Goal: Download file/media

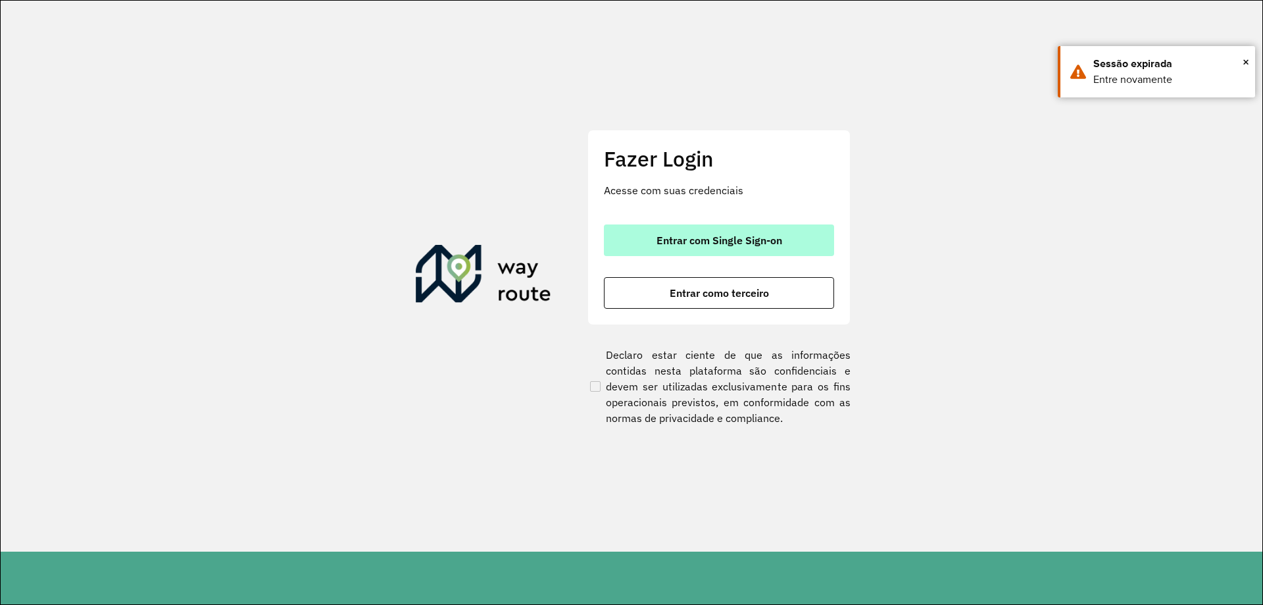
click at [696, 229] on button "Entrar com Single Sign-on" at bounding box center [719, 240] width 230 height 32
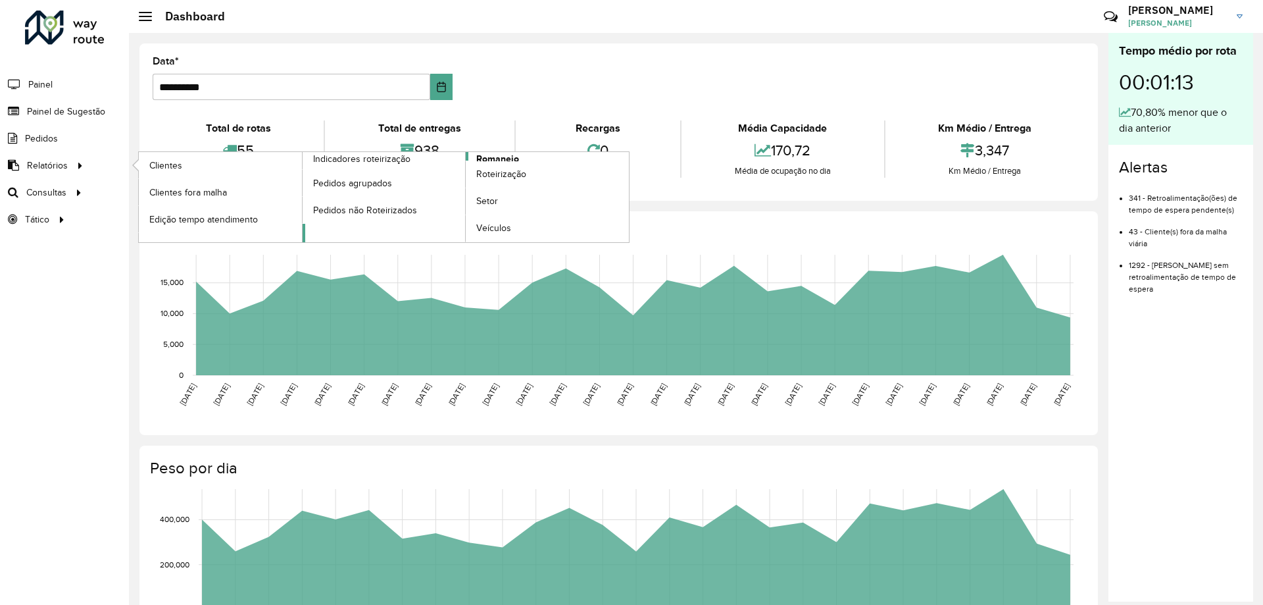
click at [476, 155] on span "Romaneio" at bounding box center [497, 159] width 43 height 14
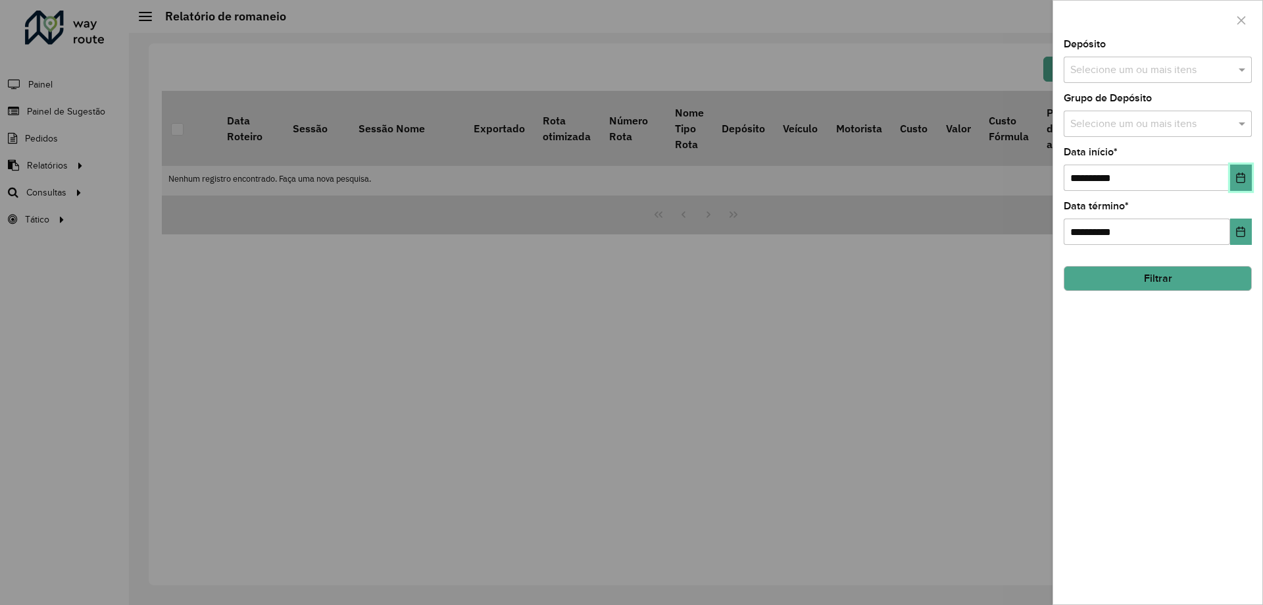
click at [1235, 170] on button "Choose Date" at bounding box center [1241, 177] width 22 height 26
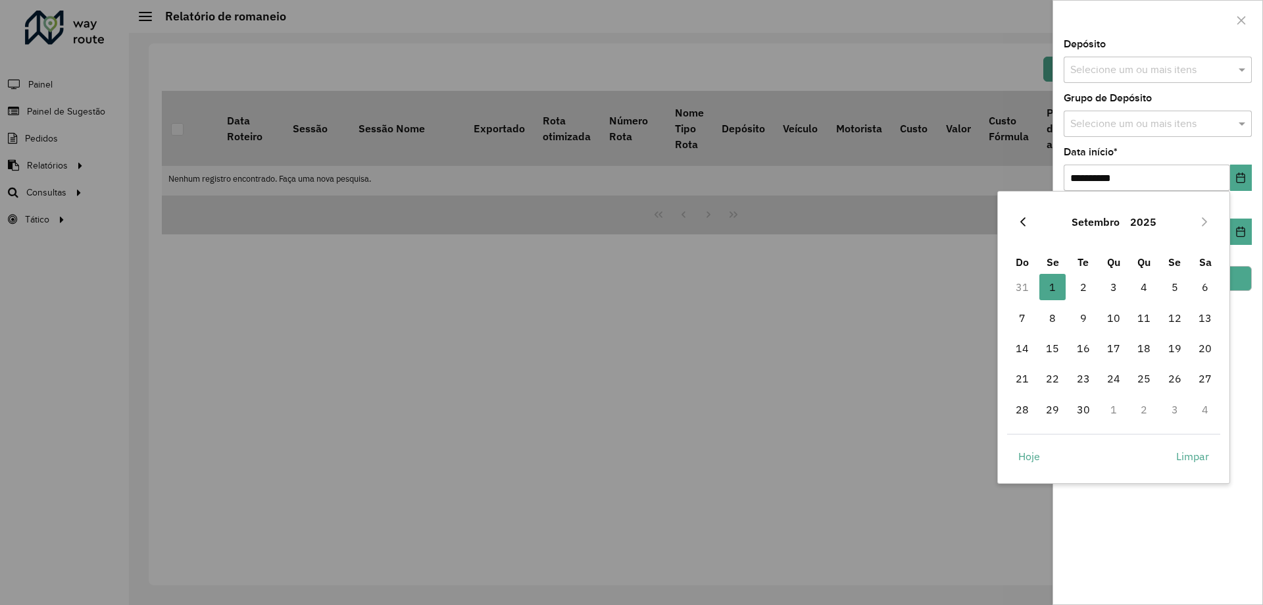
click at [1028, 217] on icon "Previous Month" at bounding box center [1023, 221] width 11 height 11
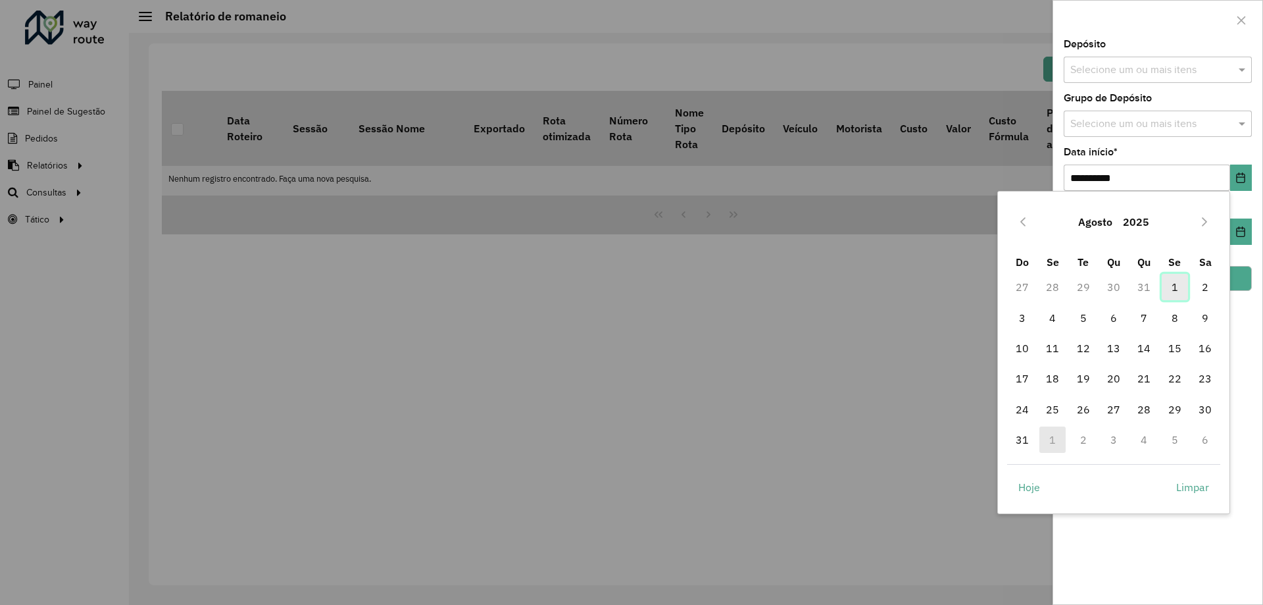
click at [1176, 294] on span "1" at bounding box center [1175, 287] width 26 height 26
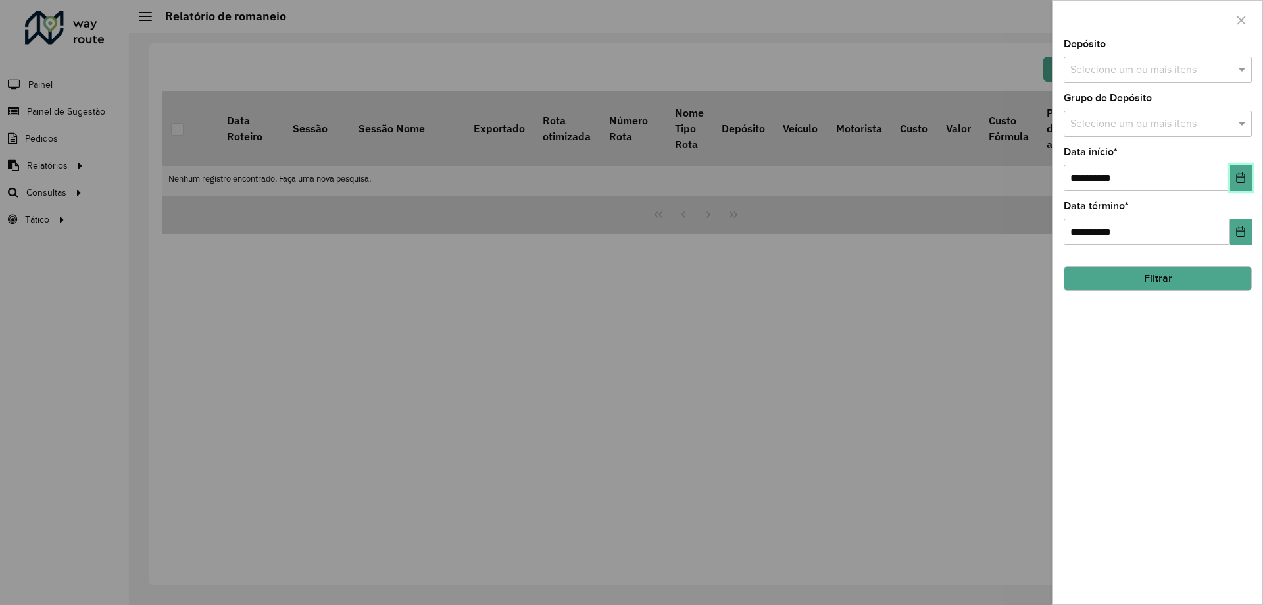
click at [1239, 178] on icon "Choose Date" at bounding box center [1241, 177] width 11 height 11
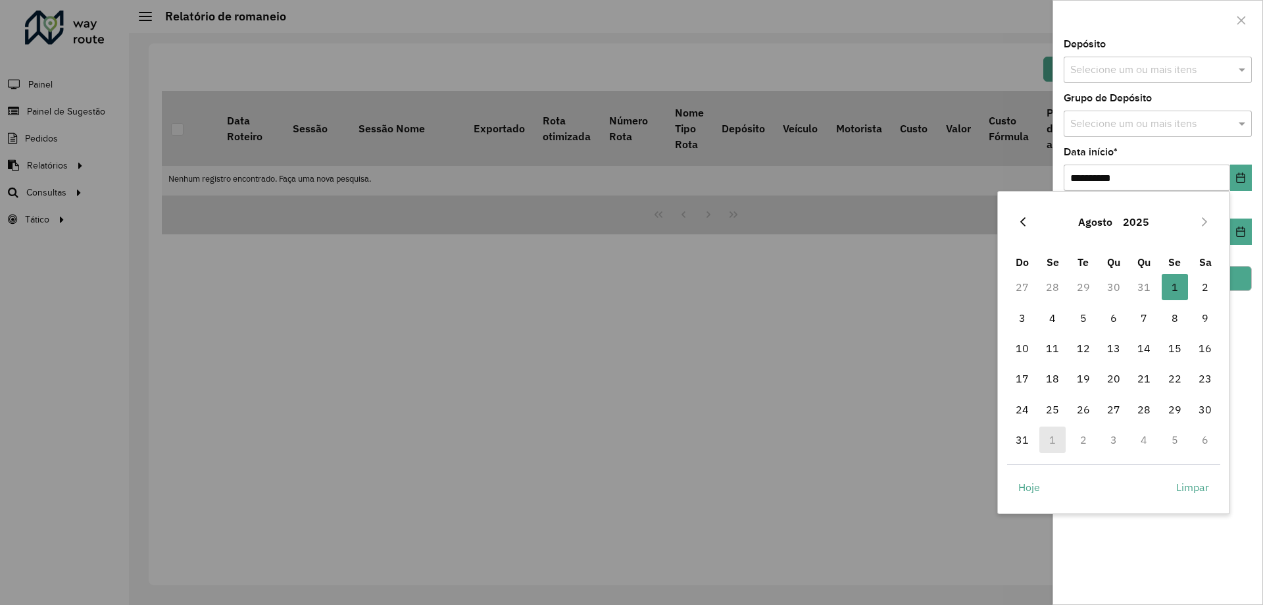
click at [1028, 222] on button "Previous Month" at bounding box center [1023, 221] width 21 height 21
click at [1149, 416] on span "31" at bounding box center [1144, 409] width 26 height 26
type input "**********"
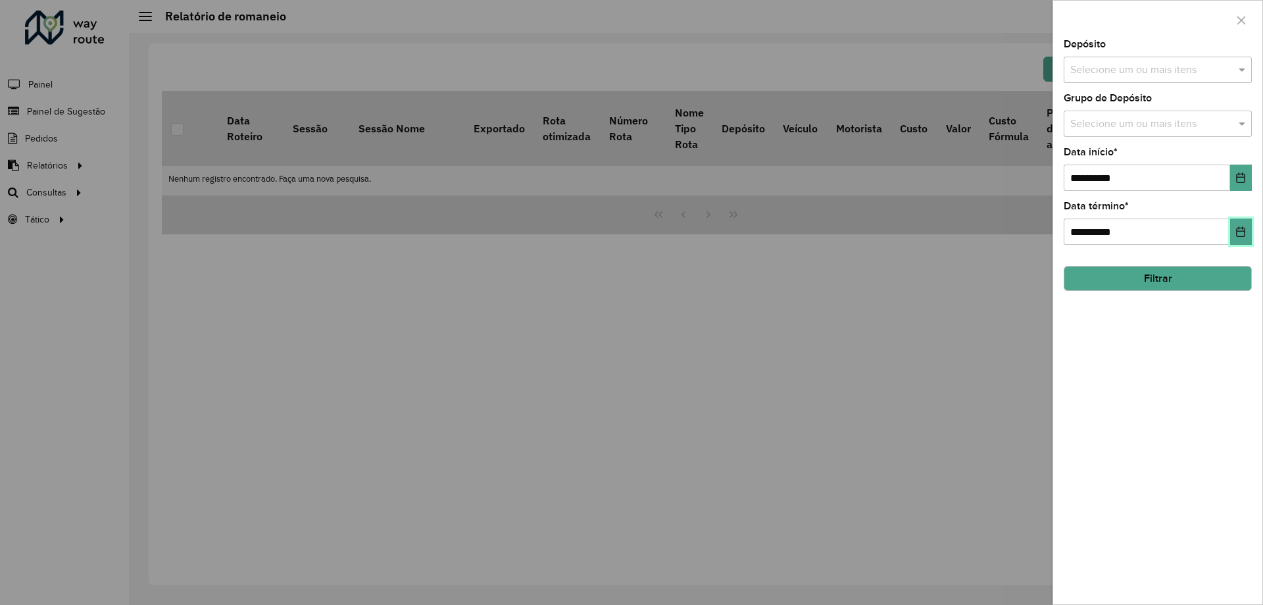
click at [1239, 220] on button "Choose Date" at bounding box center [1241, 231] width 22 height 26
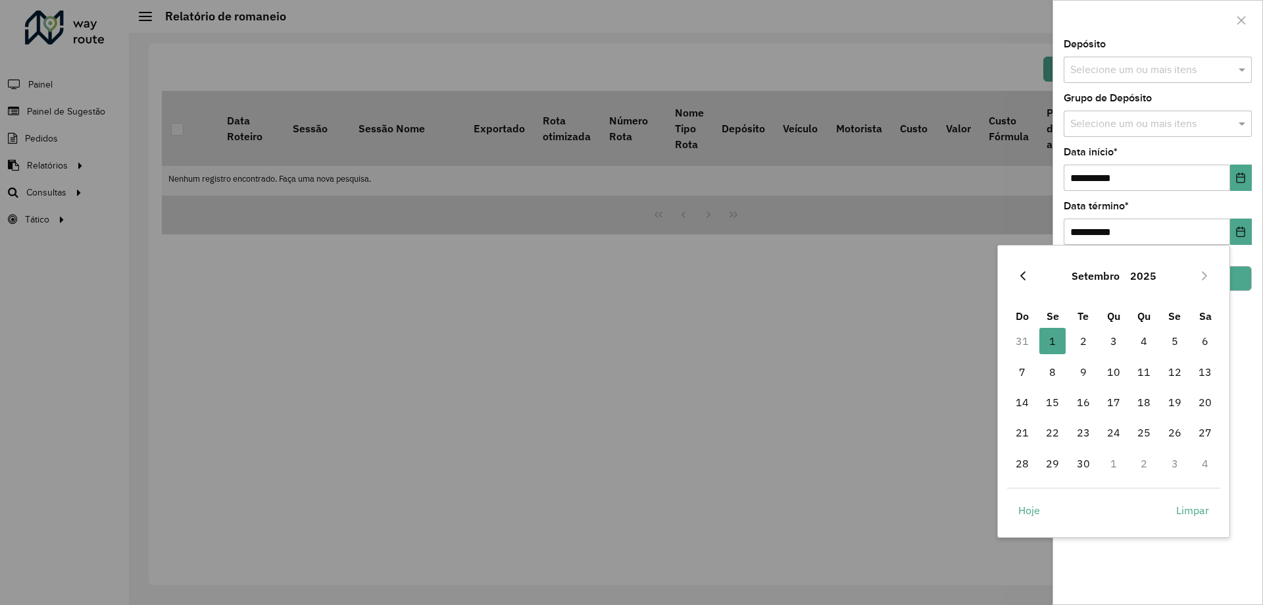
click at [1024, 276] on icon "Previous Month" at bounding box center [1023, 275] width 11 height 11
click at [1021, 488] on span "31" at bounding box center [1022, 493] width 26 height 26
type input "**********"
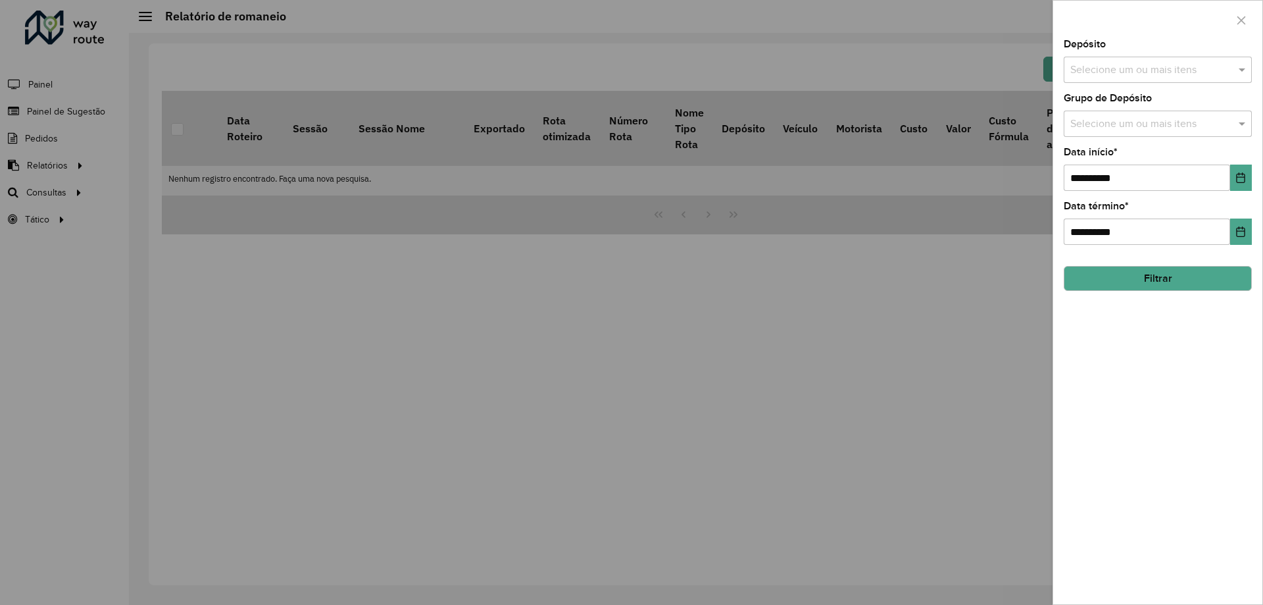
click at [1095, 73] on input "text" at bounding box center [1151, 71] width 168 height 16
click at [1092, 131] on div "CDD Contagem" at bounding box center [1158, 135] width 187 height 22
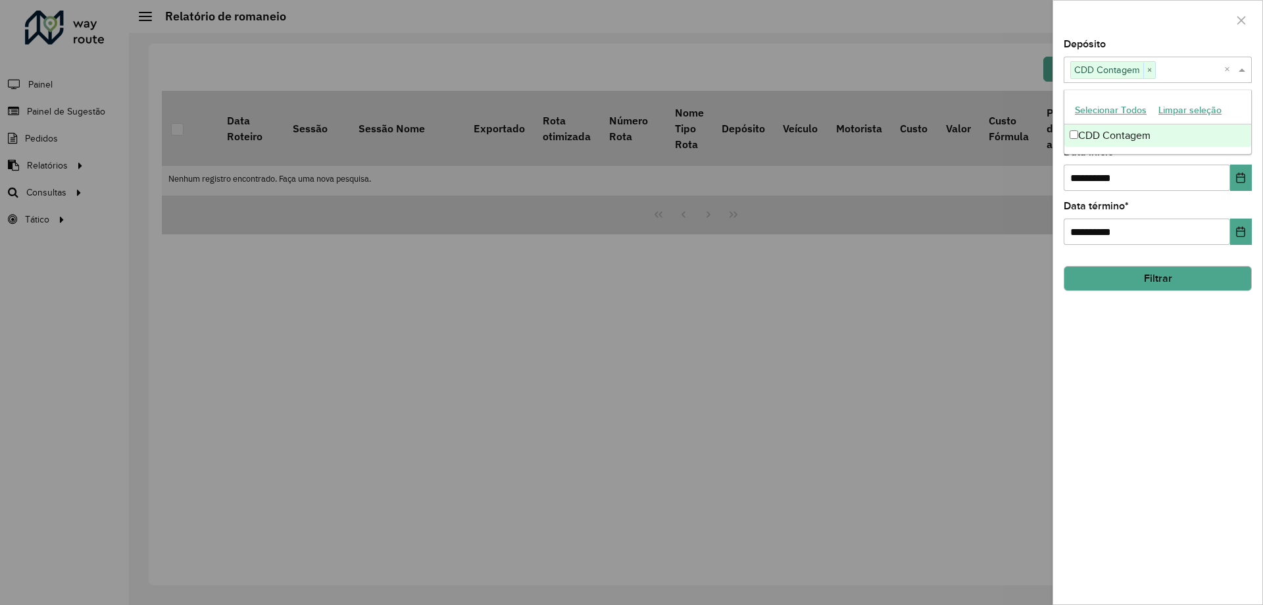
click at [1157, 418] on div "**********" at bounding box center [1157, 321] width 209 height 565
click at [1097, 118] on input "text" at bounding box center [1151, 124] width 168 height 16
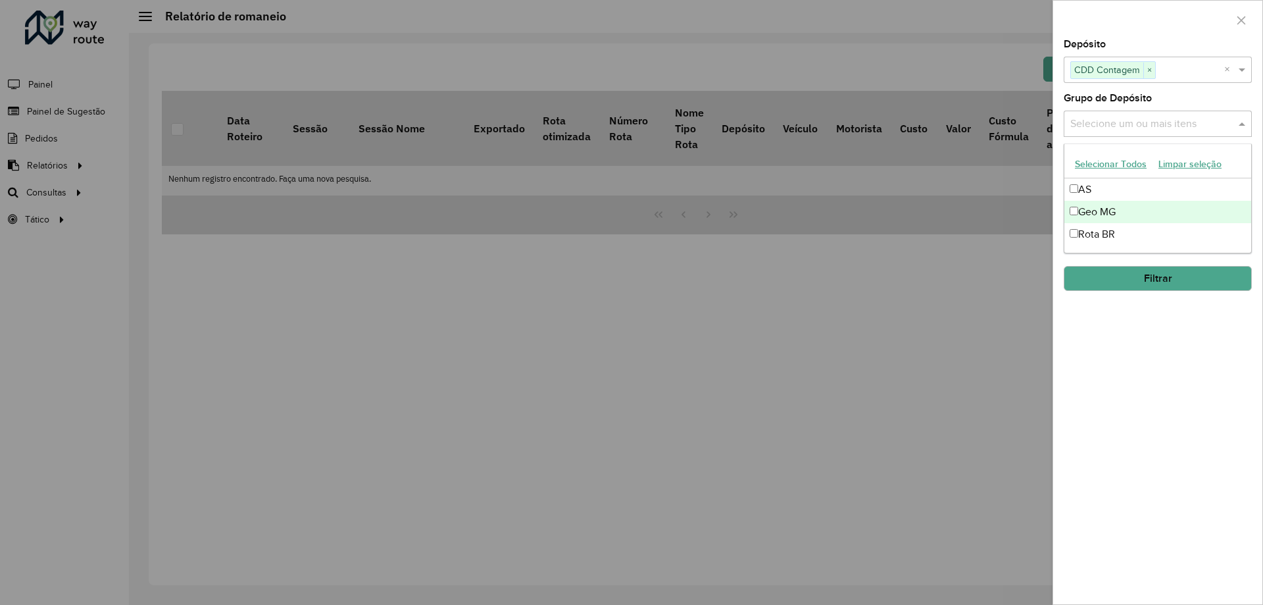
click at [1090, 221] on div "Geo MG" at bounding box center [1158, 212] width 187 height 22
click at [1140, 354] on div "**********" at bounding box center [1157, 321] width 209 height 565
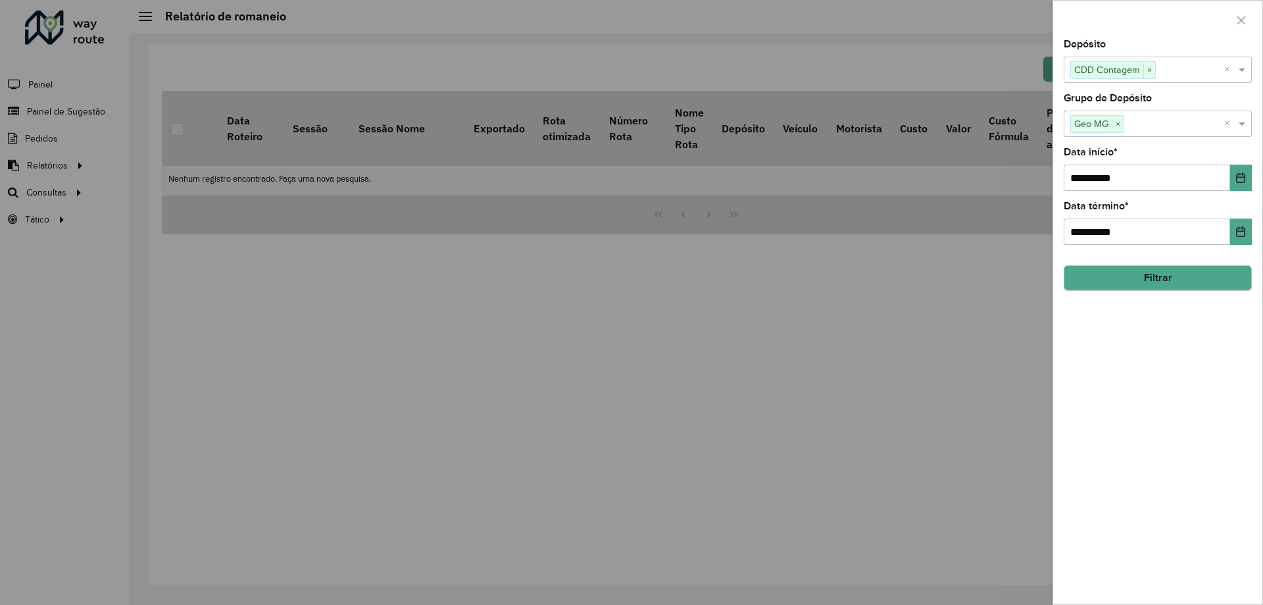
click at [1093, 291] on hb-field-button "Filtrar" at bounding box center [1158, 273] width 188 height 36
click at [1103, 281] on button "Filtrar" at bounding box center [1158, 278] width 188 height 25
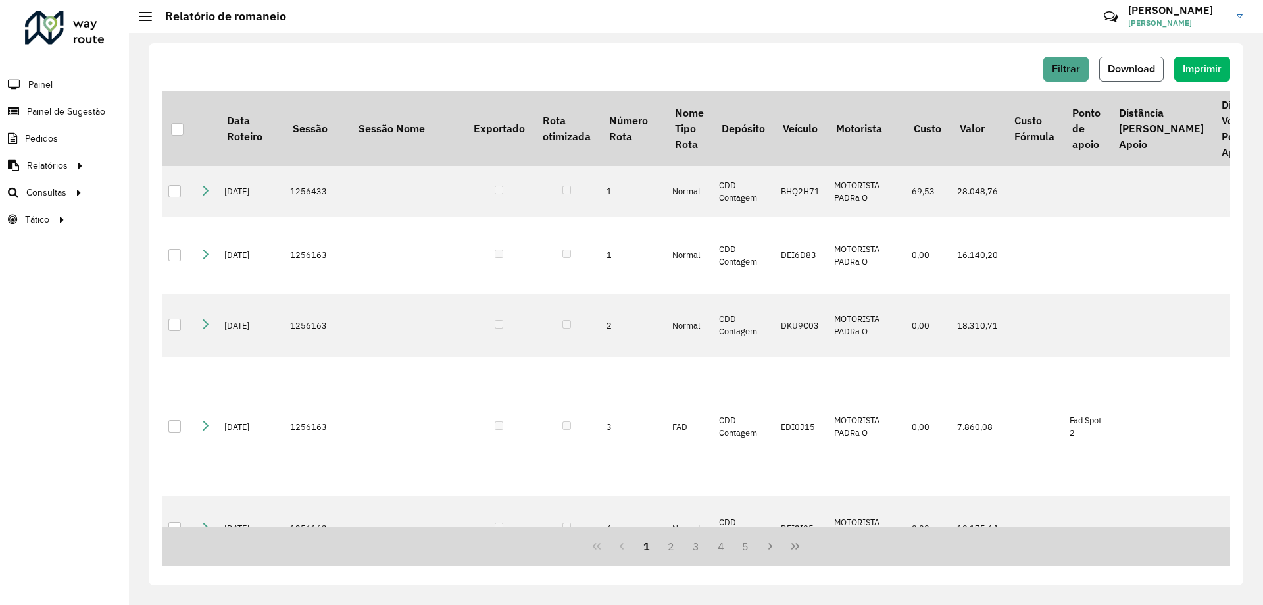
click at [1163, 70] on button "Download" at bounding box center [1131, 69] width 64 height 25
click at [136, 66] on div "Filtrar Download Imprimir Data Roteiro Sessão Sessão Nome Exportado Rota otimiz…" at bounding box center [696, 319] width 1134 height 572
